Goal: Task Accomplishment & Management: Manage account settings

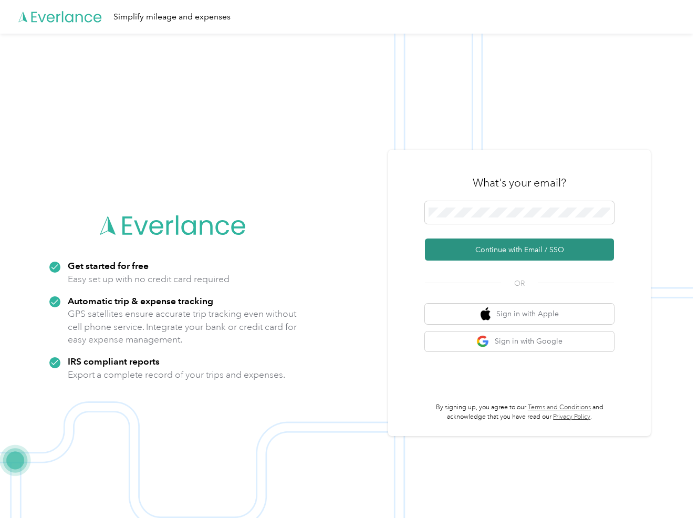
click at [541, 251] on button "Continue with Email / SSO" at bounding box center [519, 249] width 189 height 22
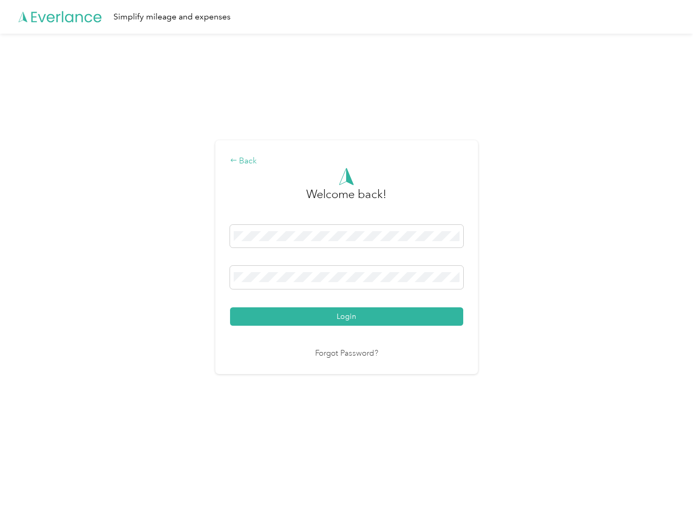
click at [243, 162] on div "Back" at bounding box center [346, 161] width 233 height 13
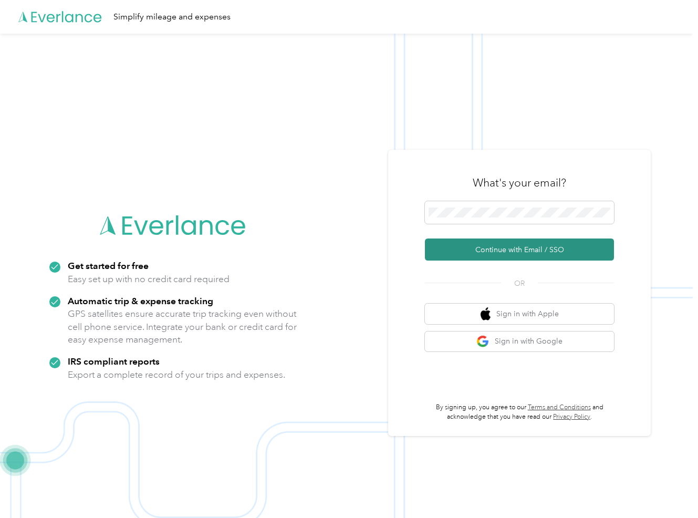
click at [537, 250] on button "Continue with Email / SSO" at bounding box center [519, 249] width 189 height 22
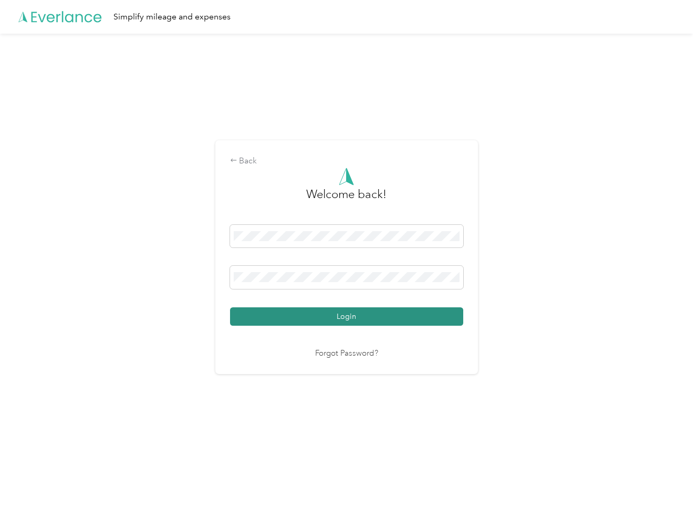
click at [350, 315] on button "Login" at bounding box center [346, 316] width 233 height 18
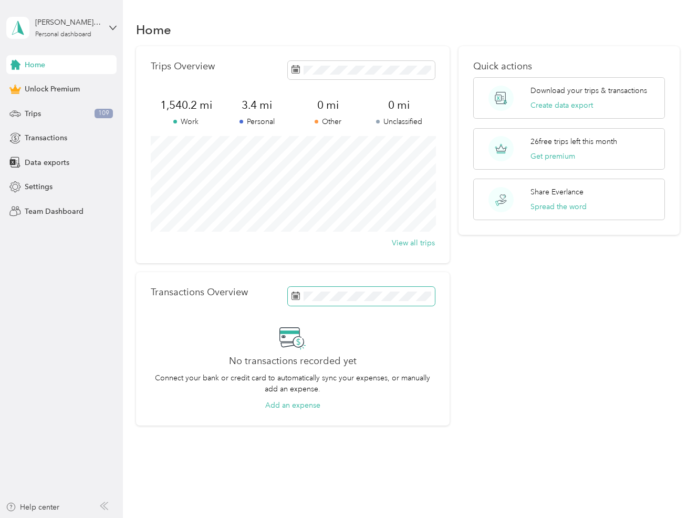
click at [298, 298] on icon at bounding box center [295, 295] width 8 height 8
click at [299, 295] on icon at bounding box center [295, 295] width 8 height 8
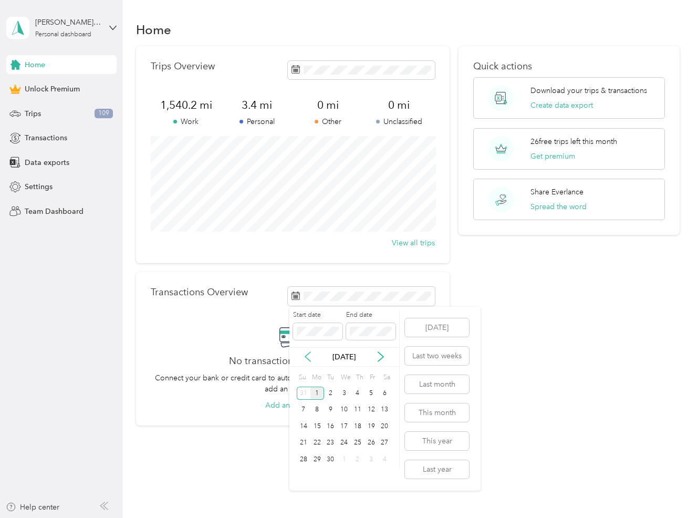
click at [305, 356] on icon at bounding box center [307, 356] width 5 height 9
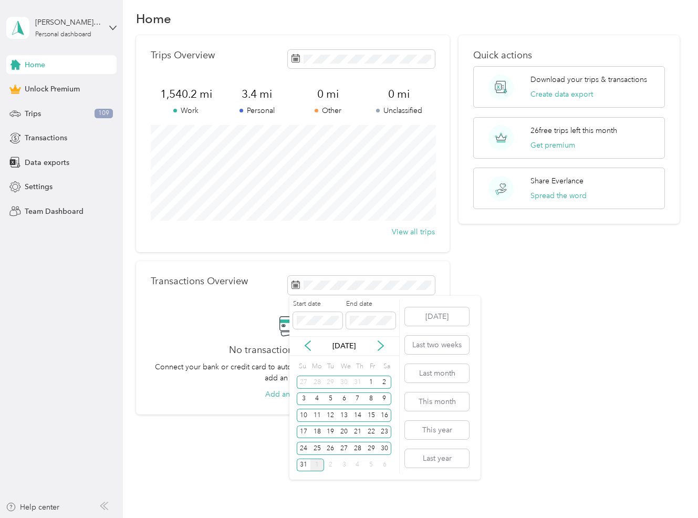
scroll to position [12, 0]
click at [435, 373] on button "Last month" at bounding box center [437, 372] width 64 height 18
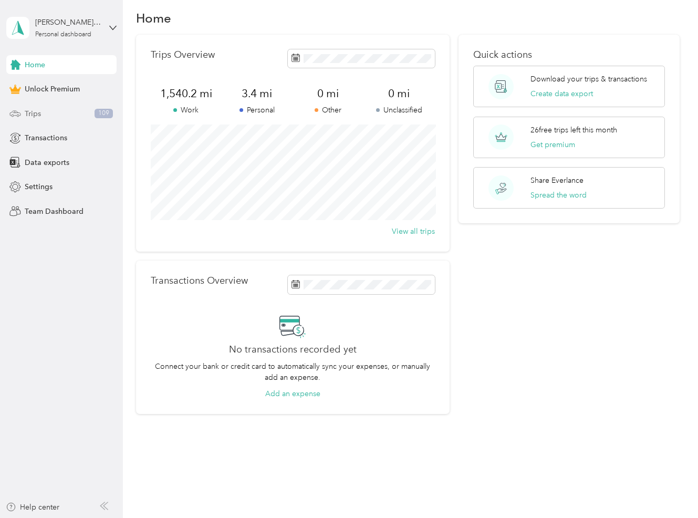
click at [102, 113] on span "109" at bounding box center [103, 113] width 18 height 9
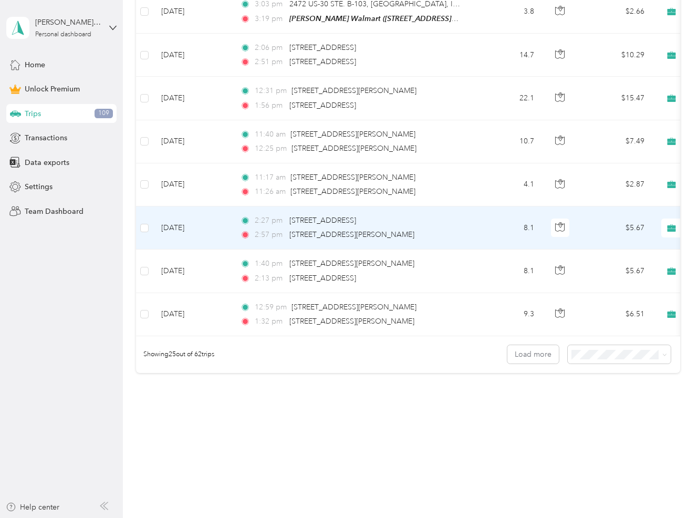
scroll to position [1020, 0]
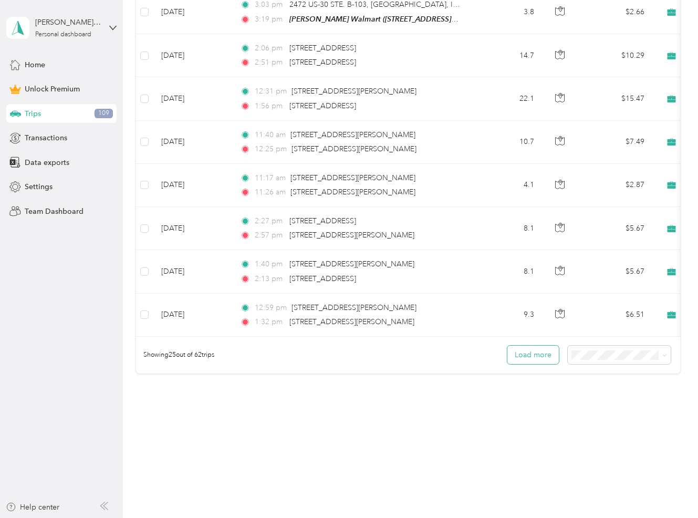
click at [540, 353] on button "Load more" at bounding box center [532, 354] width 51 height 18
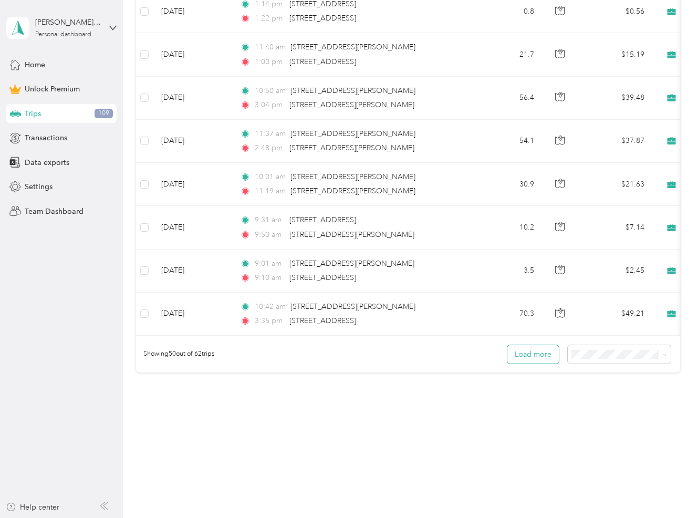
scroll to position [2100, 0]
drag, startPoint x: 542, startPoint y: 355, endPoint x: 497, endPoint y: 346, distance: 46.1
click at [542, 355] on button "Load more" at bounding box center [532, 354] width 51 height 18
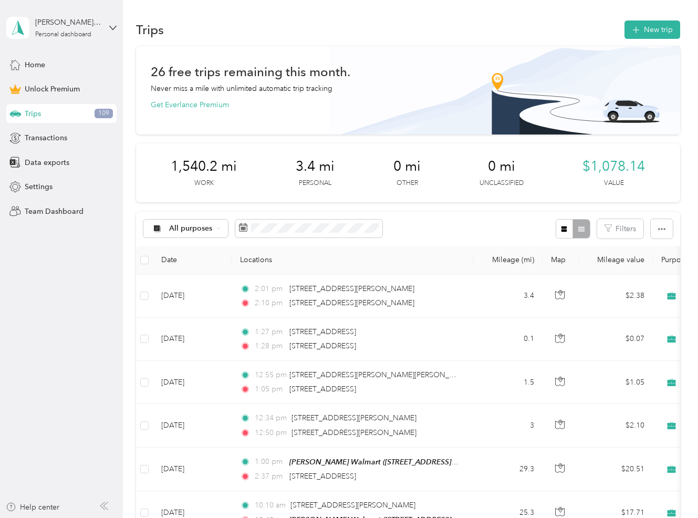
scroll to position [0, 0]
click at [54, 186] on div "Settings" at bounding box center [61, 186] width 110 height 19
